Goal: Check status: Check status

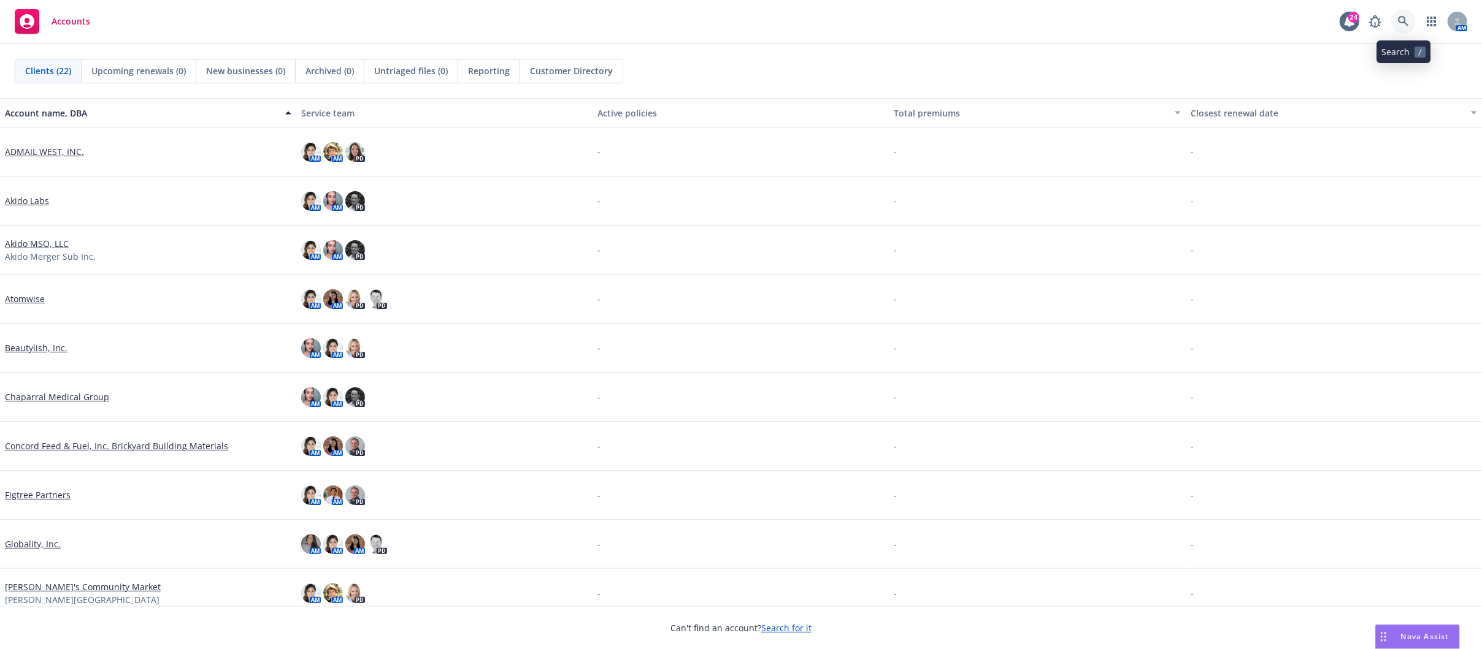
click at [1403, 18] on icon at bounding box center [1403, 21] width 11 height 11
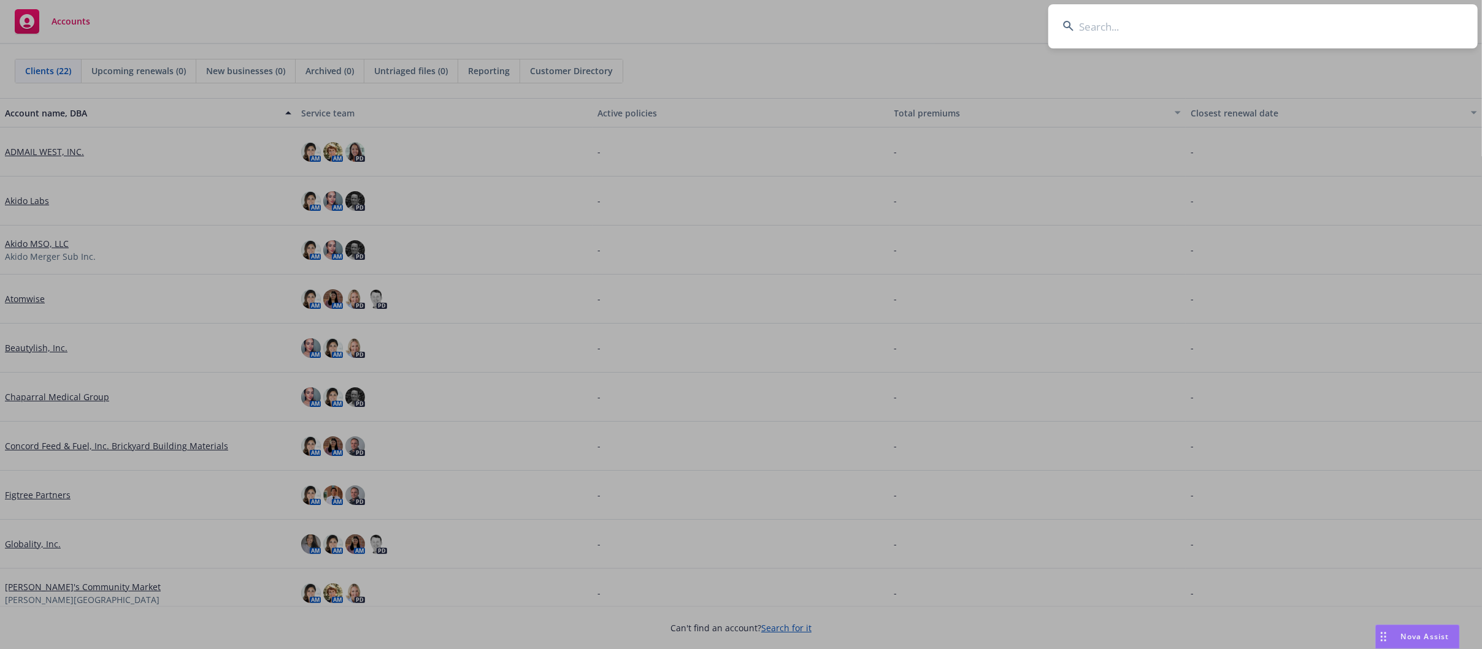
type input "n"
type input "w"
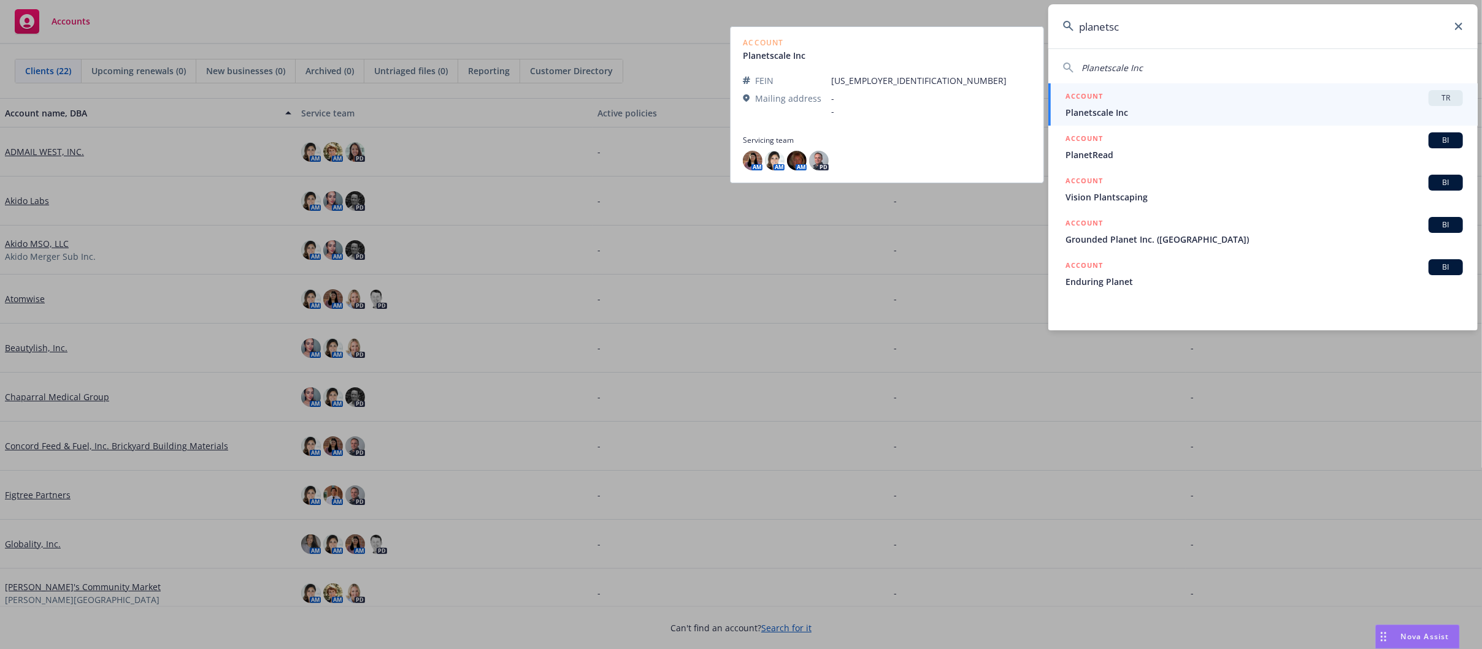
type input "planetsc"
click at [1366, 92] on div "ACCOUNT TR" at bounding box center [1263, 98] width 397 height 16
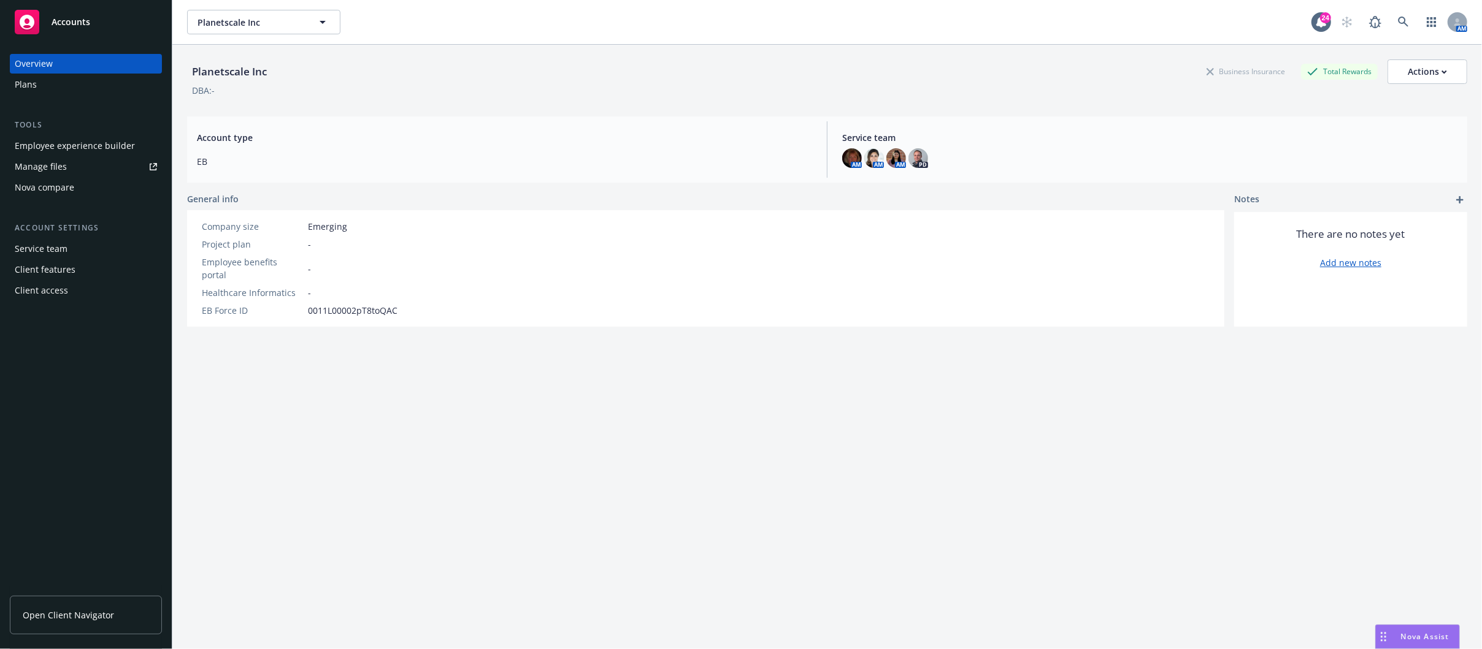
click at [77, 144] on div "Employee experience builder" at bounding box center [75, 146] width 120 height 20
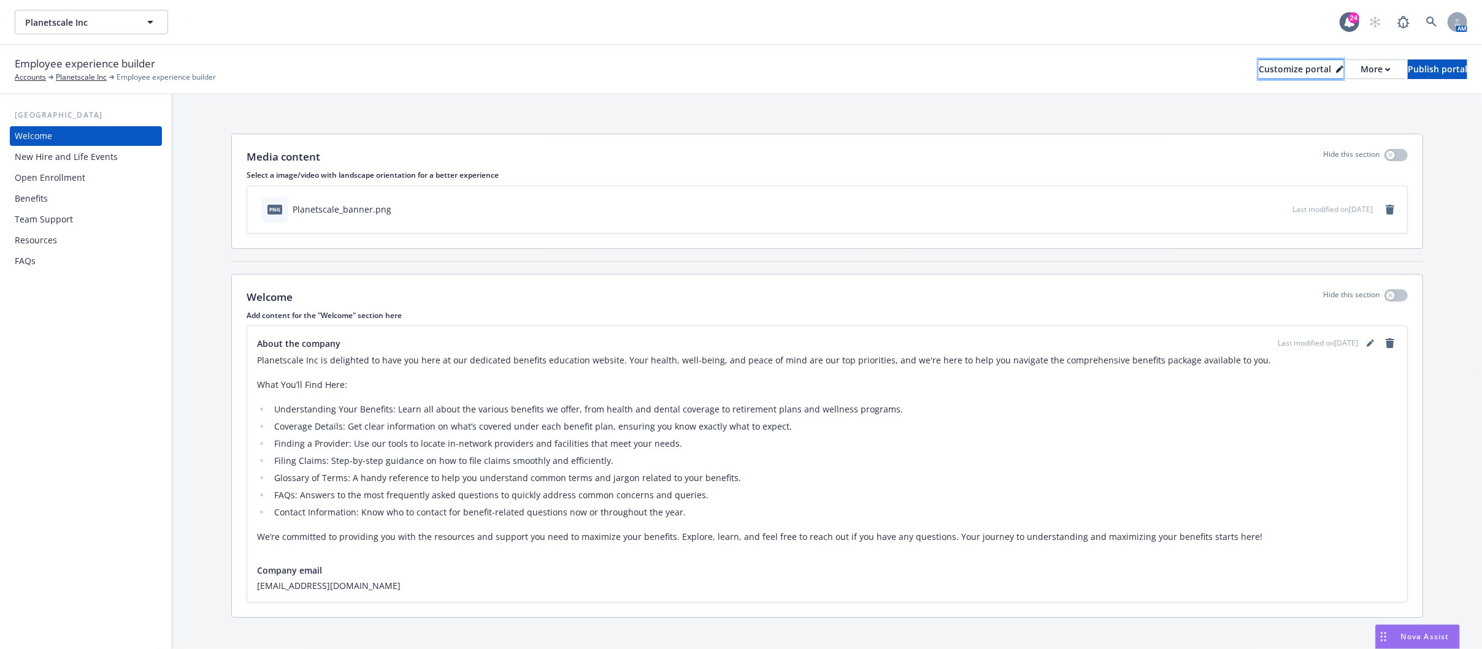
click at [1273, 67] on div "Customize portal" at bounding box center [1300, 69] width 85 height 18
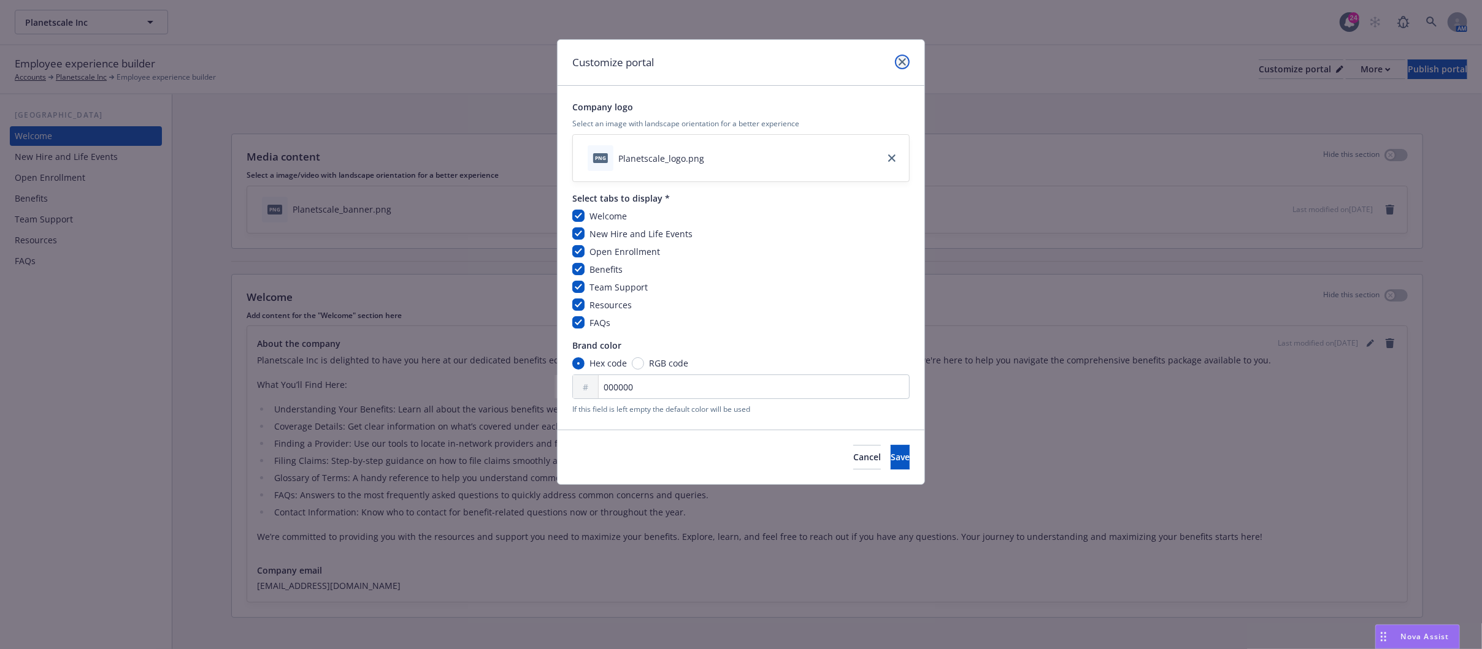
click at [900, 61] on icon "close" at bounding box center [901, 61] width 7 height 7
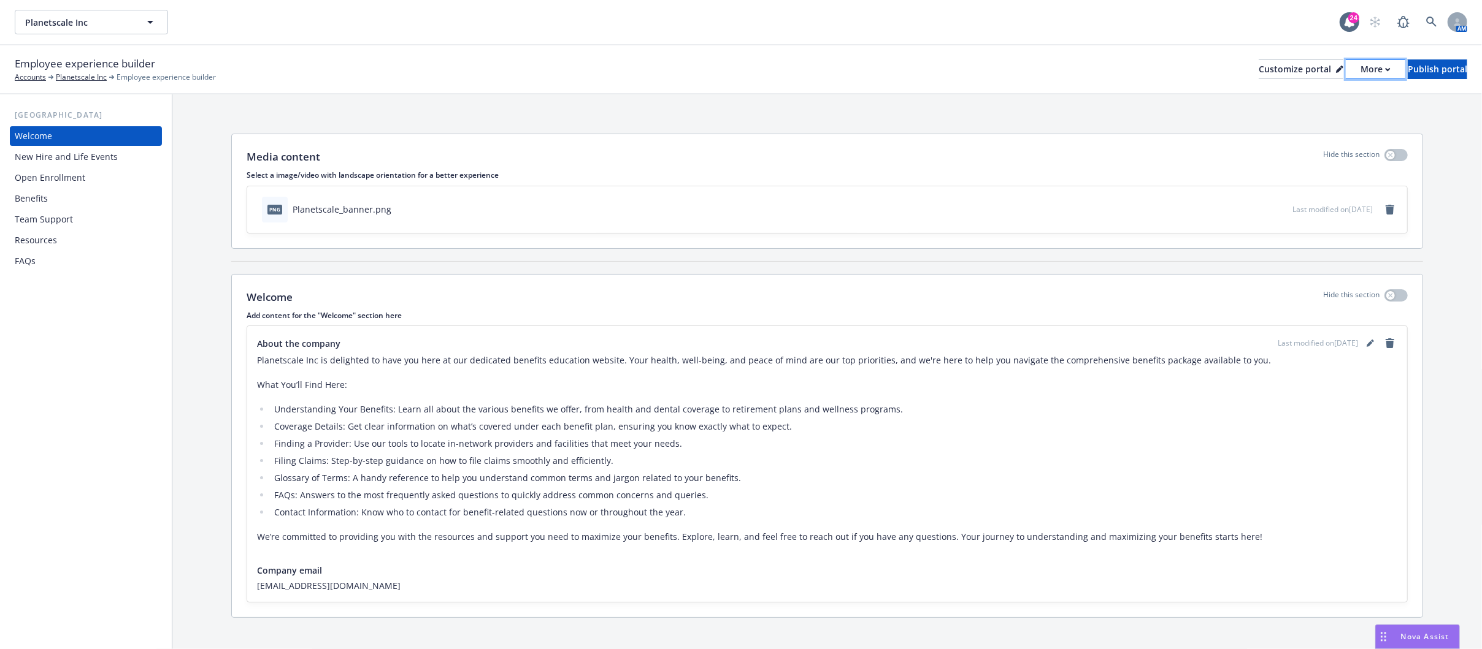
click at [1360, 67] on div "More" at bounding box center [1375, 69] width 30 height 18
click at [1312, 120] on link "Copy portal link" at bounding box center [1309, 121] width 112 height 25
click at [1336, 68] on icon at bounding box center [1339, 69] width 7 height 7
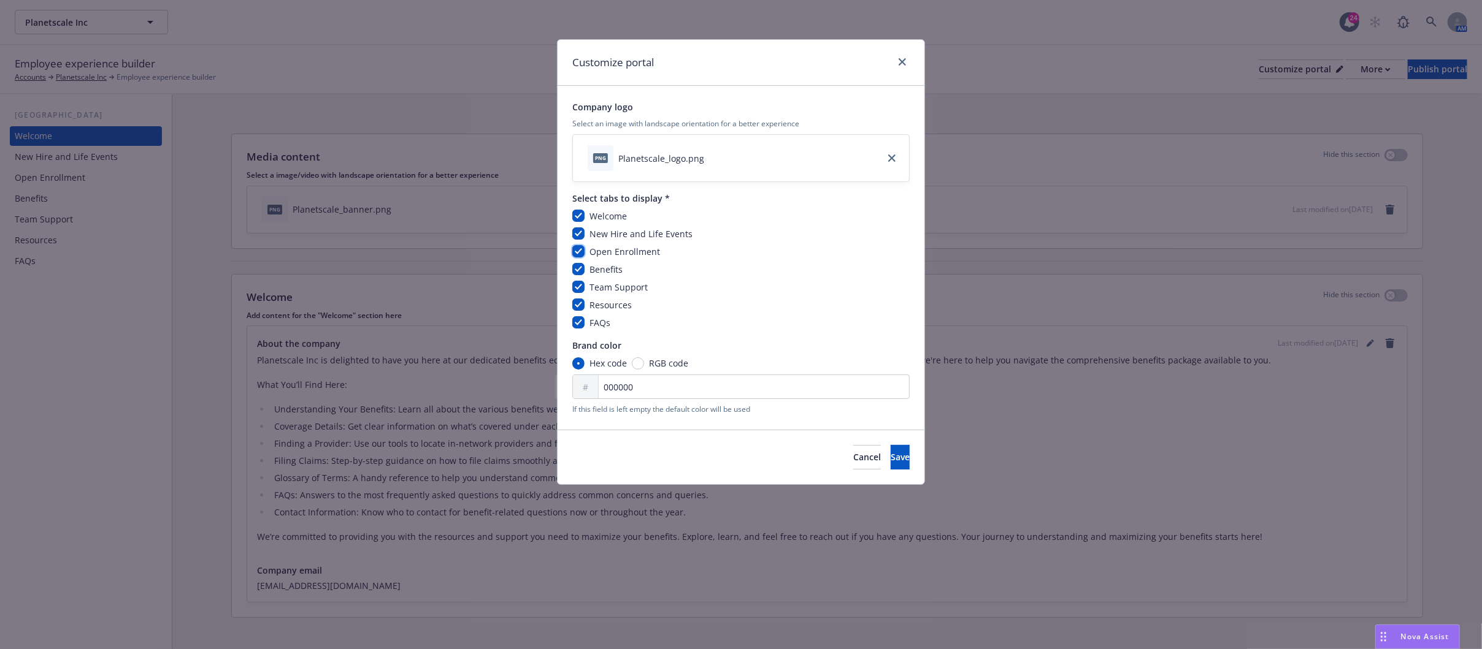
click at [581, 248] on input "checkbox" at bounding box center [578, 251] width 12 height 12
checkbox input "false"
click at [890, 454] on button "Save" at bounding box center [899, 457] width 19 height 25
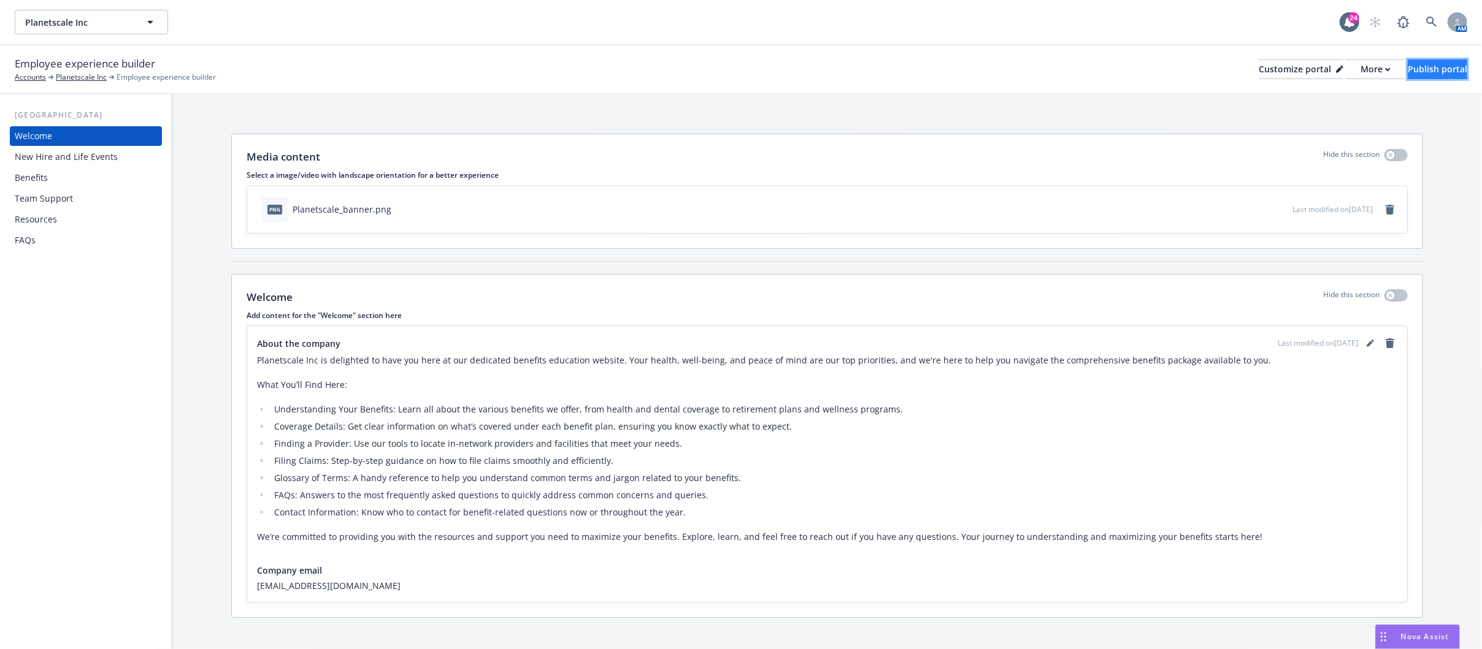
click at [1421, 71] on div "Publish portal" at bounding box center [1436, 69] width 59 height 18
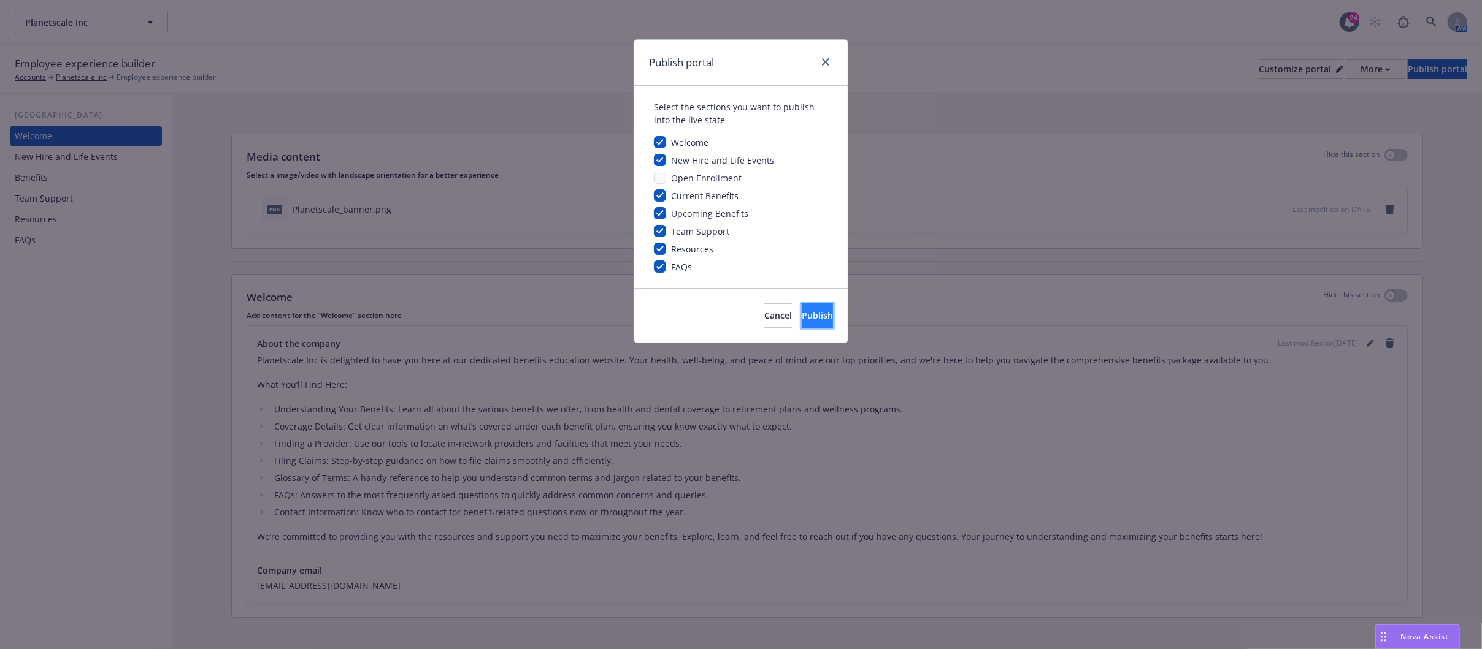
click at [808, 313] on span "Publish" at bounding box center [817, 316] width 31 height 12
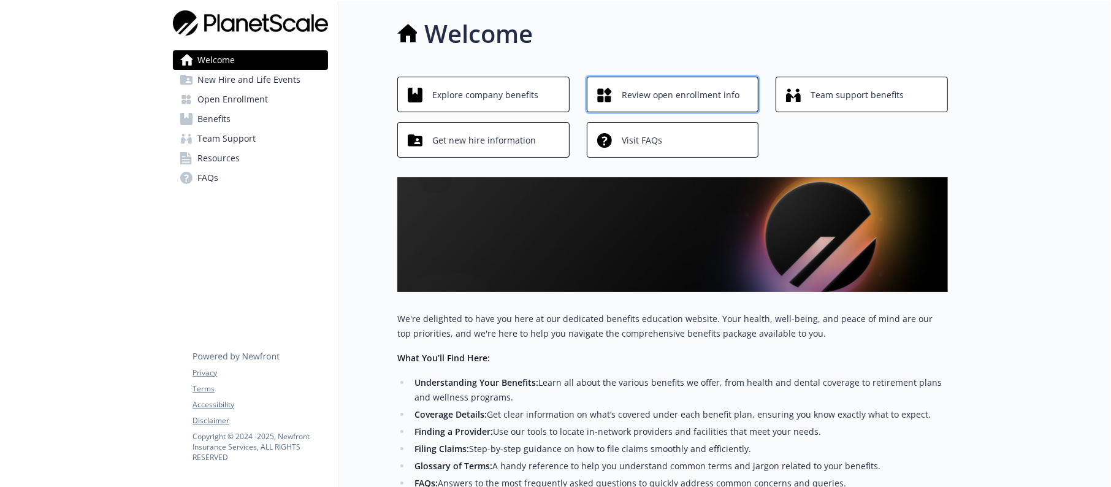
click at [665, 102] on span "Review open enrollment info" at bounding box center [681, 94] width 118 height 23
